Goal: Information Seeking & Learning: Learn about a topic

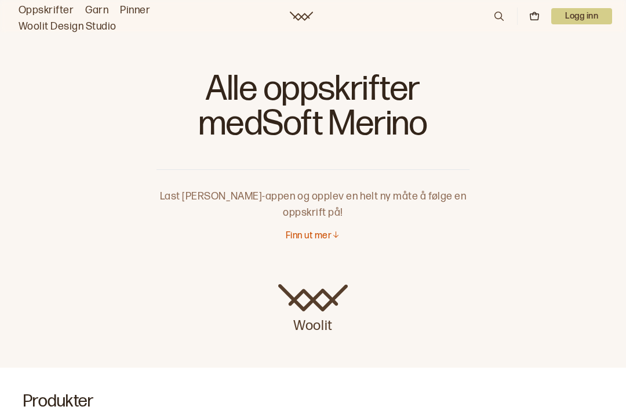
click at [326, 236] on p "Finn ut mer" at bounding box center [309, 236] width 46 height 12
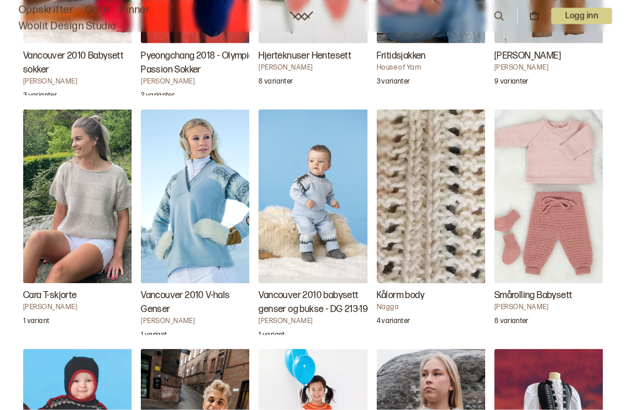
scroll to position [1596, 0]
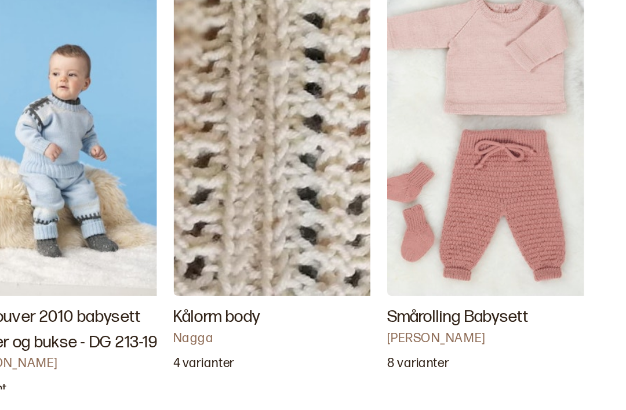
click at [494, 268] on h3 "Smårolling Babysett" at bounding box center [552, 275] width 116 height 14
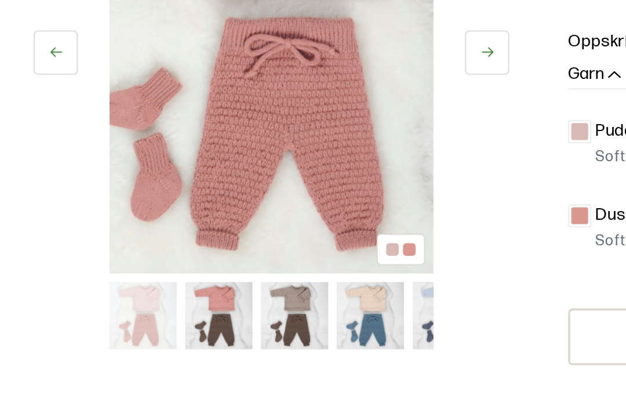
scroll to position [66, 0]
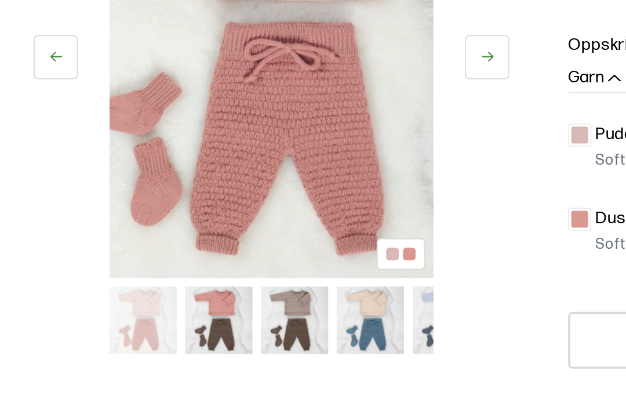
click at [210, 319] on img at bounding box center [203, 337] width 37 height 37
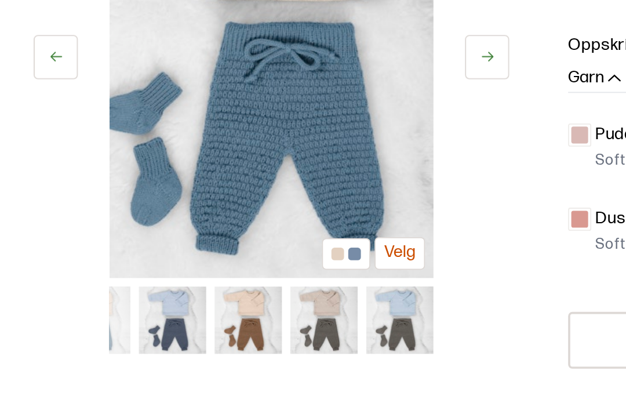
click at [227, 319] on img at bounding box center [220, 337] width 37 height 37
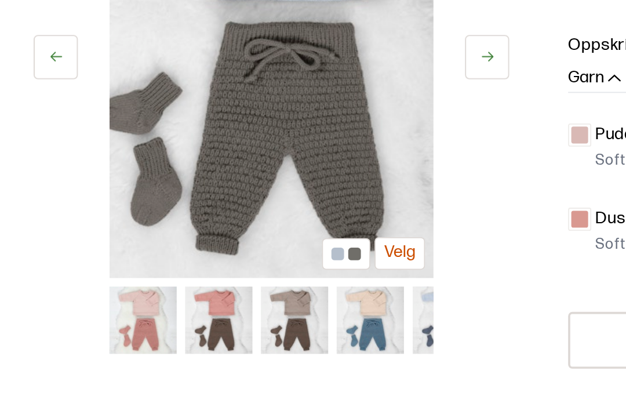
click at [85, 319] on img at bounding box center [78, 337] width 37 height 37
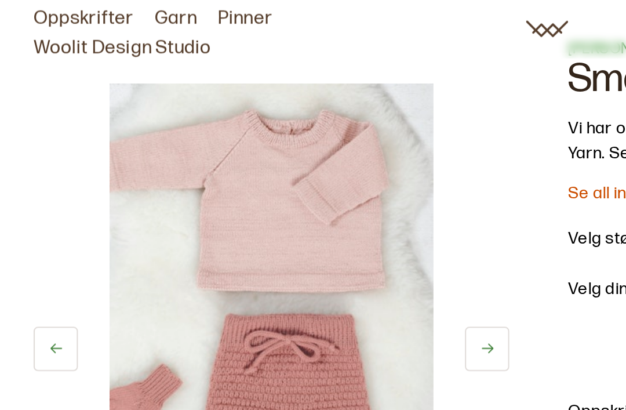
scroll to position [0, 0]
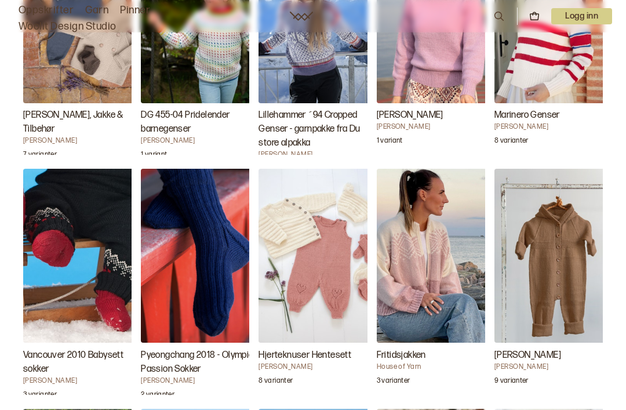
scroll to position [1279, 0]
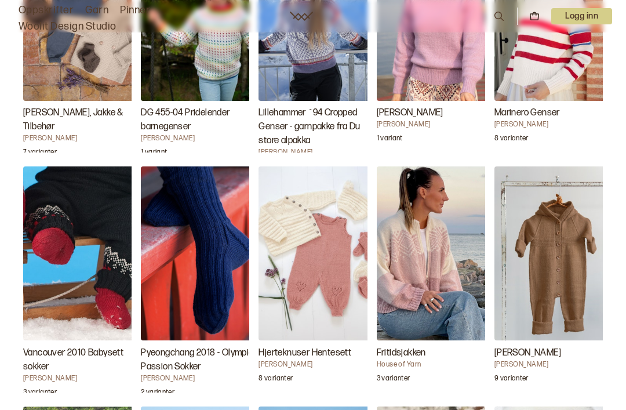
click at [334, 269] on img "Hjerteknuser Hentesett" at bounding box center [316, 253] width 116 height 174
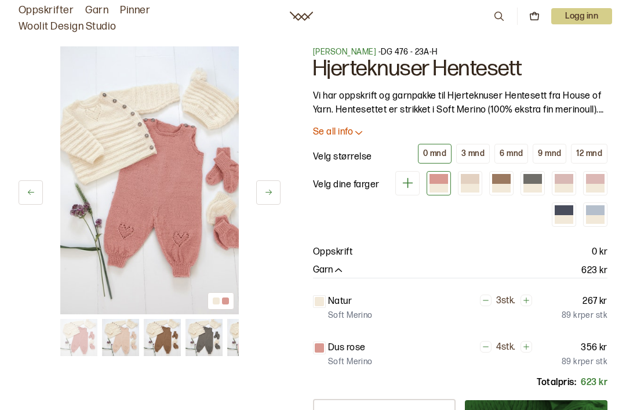
click at [127, 334] on img at bounding box center [120, 337] width 37 height 37
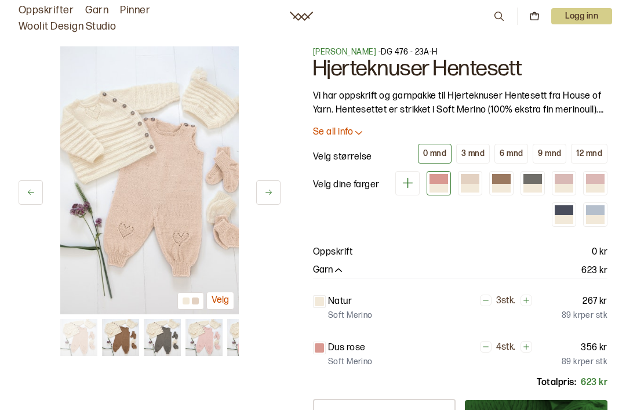
click at [160, 337] on img at bounding box center [162, 337] width 37 height 37
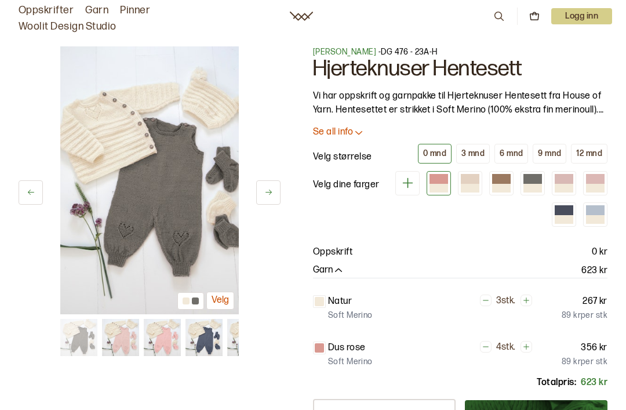
click at [180, 324] on img at bounding box center [162, 337] width 37 height 37
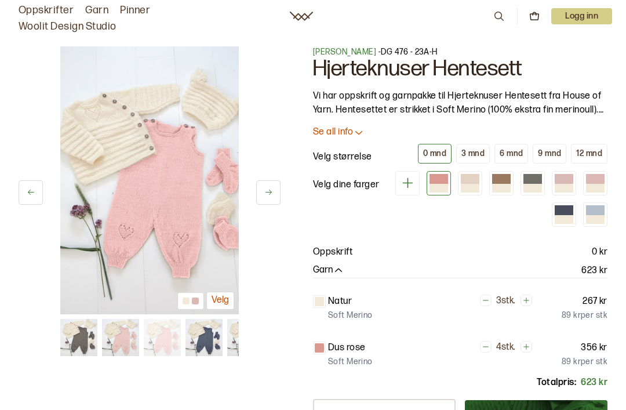
click at [209, 328] on img at bounding box center [203, 337] width 37 height 37
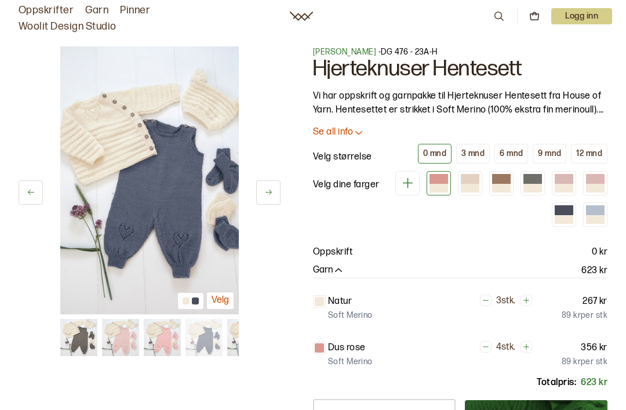
click at [223, 331] on img at bounding box center [203, 337] width 37 height 37
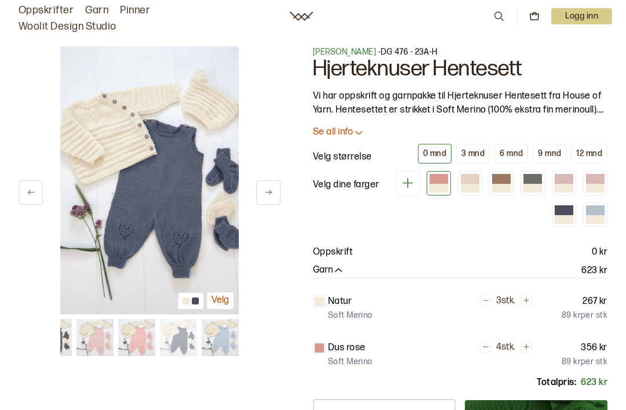
click at [223, 332] on img at bounding box center [220, 337] width 37 height 37
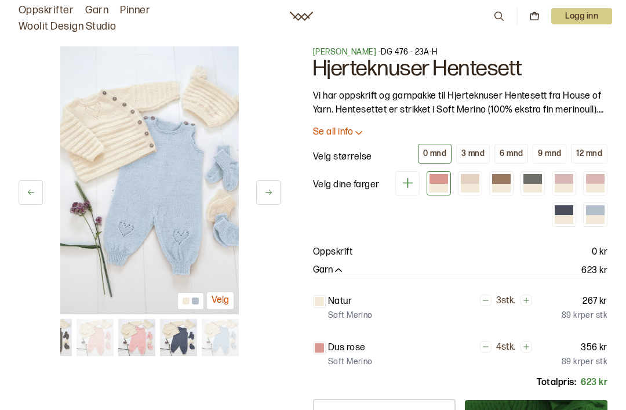
click at [444, 185] on div at bounding box center [438, 188] width 19 height 8
click at [467, 184] on div at bounding box center [470, 188] width 19 height 8
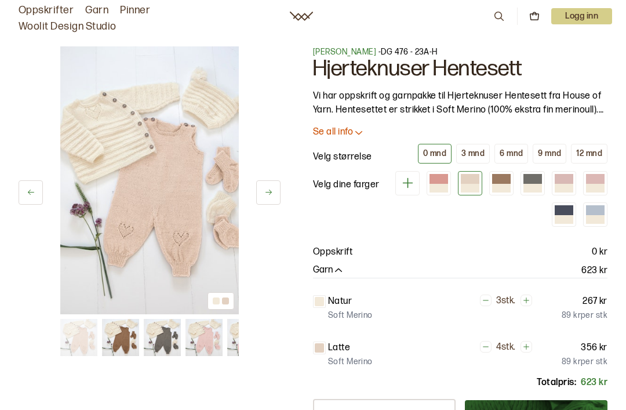
click at [600, 184] on div at bounding box center [595, 188] width 19 height 8
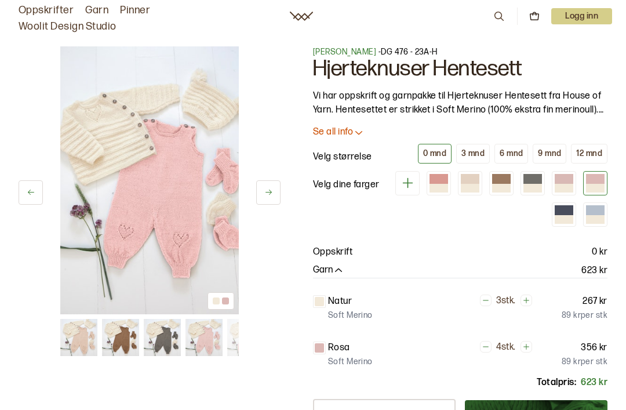
click at [568, 185] on div at bounding box center [564, 188] width 19 height 8
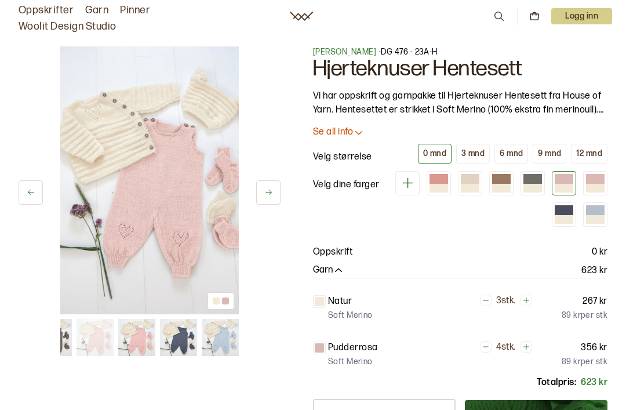
click at [441, 177] on div at bounding box center [438, 179] width 19 height 10
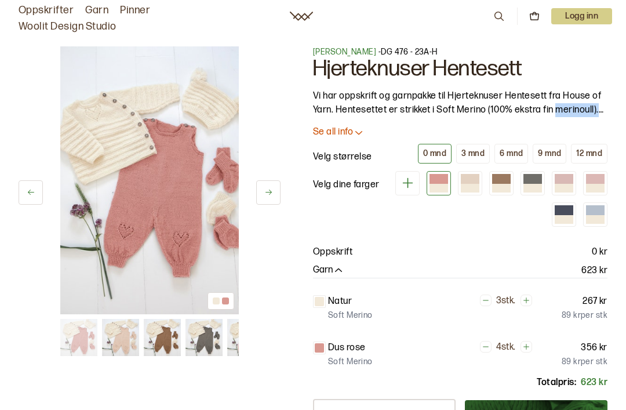
click at [462, 111] on p "Vi har oppskrift og garnpakke til Hjerteknuser Hentesett fra House of Yarn. Hen…" at bounding box center [460, 103] width 294 height 28
copy p "Soft Merino"
